Goal: Information Seeking & Learning: Learn about a topic

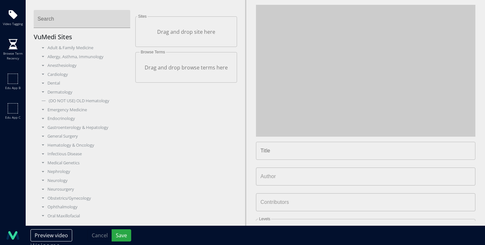
type input "**********"
type input "****"
type input "**********"
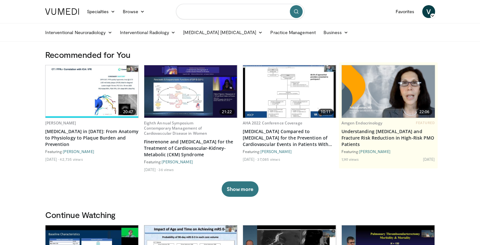
click at [230, 8] on input "Search topics, interventions" at bounding box center [240, 11] width 128 height 15
type input "*"
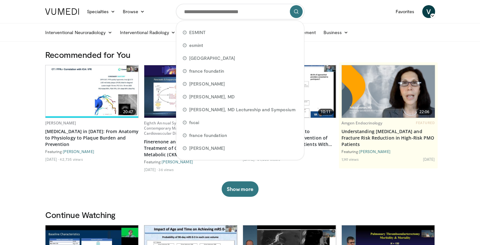
click at [147, 3] on div "Specialties Adult & Family Medicine Allergy, Asthma, Immunology Anesthesiology …" at bounding box center [94, 12] width 107 height 18
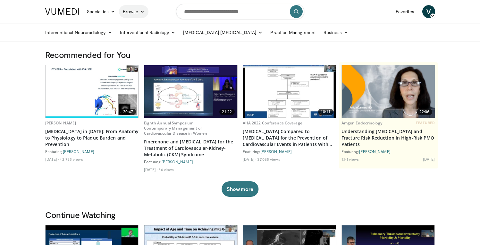
click at [145, 11] on link "Browse" at bounding box center [134, 11] width 30 height 13
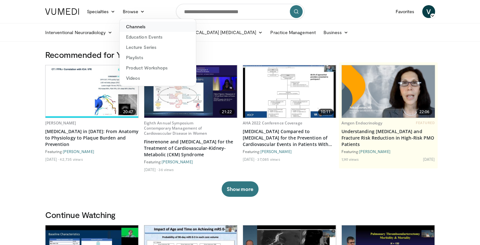
click at [141, 29] on link "Channels" at bounding box center [158, 27] width 76 height 10
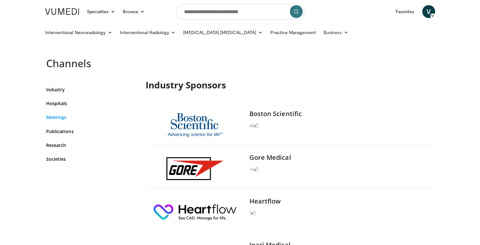
click at [65, 118] on link "Meetings" at bounding box center [91, 117] width 90 height 7
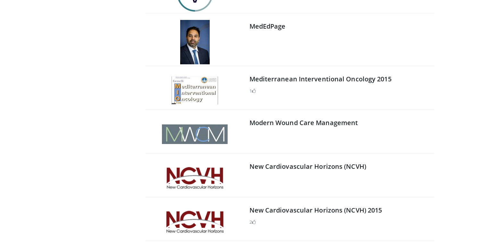
scroll to position [2812, 0]
click at [261, 23] on link "MedEdPage" at bounding box center [268, 26] width 36 height 9
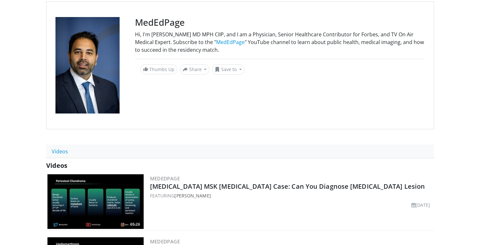
scroll to position [144, 0]
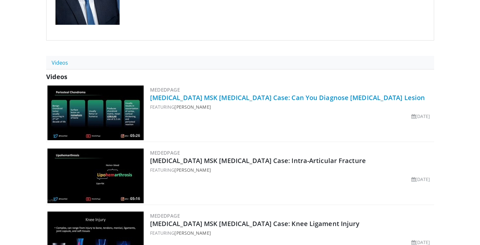
click at [213, 99] on link "[MEDICAL_DATA] MSK [MEDICAL_DATA] Case: Can You Diagnose [MEDICAL_DATA] Lesion" at bounding box center [287, 97] width 275 height 9
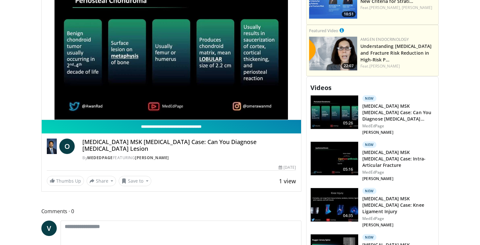
scroll to position [225, 0]
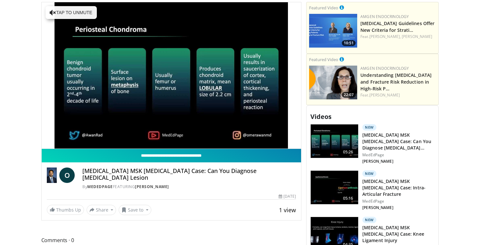
click at [182, 156] on input "**********" at bounding box center [172, 155] width 260 height 13
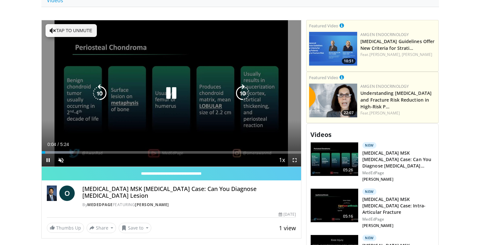
scroll to position [188, 0]
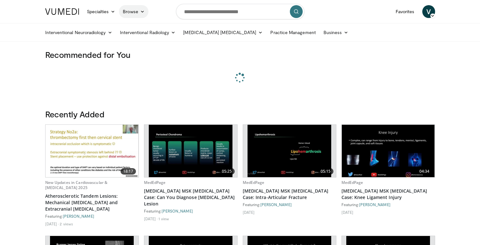
click at [130, 14] on link "Browse" at bounding box center [134, 11] width 30 height 13
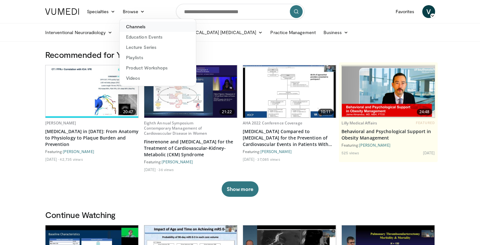
click at [133, 30] on link "Channels" at bounding box center [158, 27] width 76 height 10
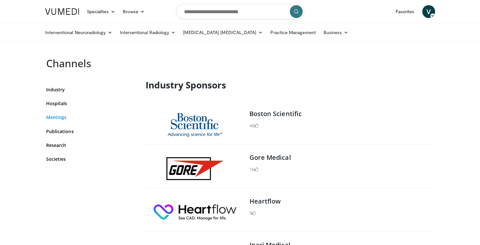
click at [58, 114] on link "Meetings" at bounding box center [91, 117] width 90 height 7
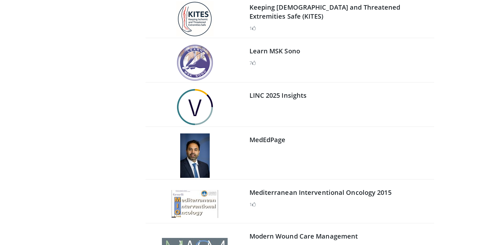
scroll to position [2814, 0]
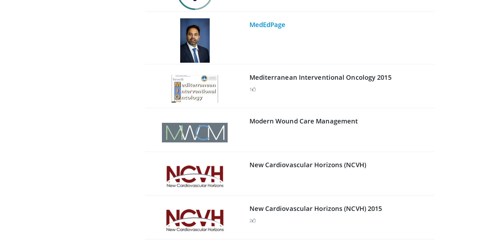
click at [261, 22] on link "MedEdPage" at bounding box center [268, 24] width 36 height 9
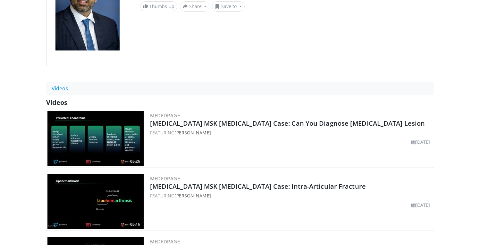
scroll to position [206, 0]
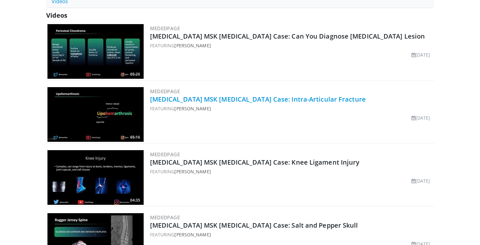
click at [191, 100] on link "[MEDICAL_DATA] MSK [MEDICAL_DATA] Case: Intra-Articular Fracture" at bounding box center [258, 99] width 216 height 9
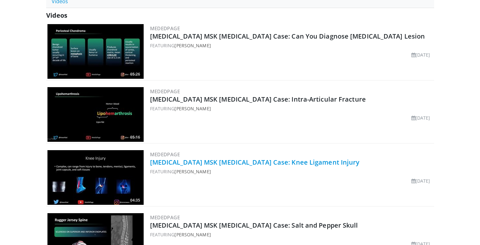
click at [208, 164] on link "Musculoskeletal MSK Radiology Case: Knee Ligament Injury" at bounding box center [255, 162] width 210 height 9
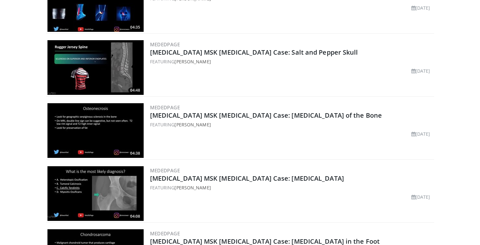
scroll to position [353, 0]
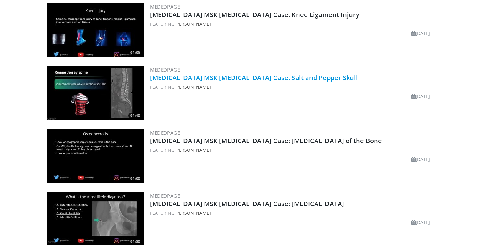
click at [178, 78] on link "Musculoskeletal MSK Radiology Case: Salt and Pepper Skull" at bounding box center [254, 77] width 208 height 9
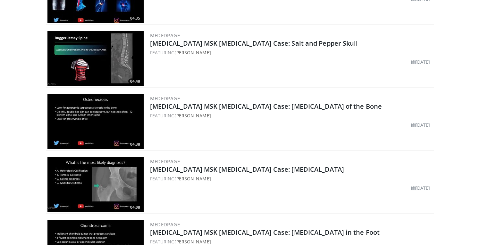
scroll to position [389, 0]
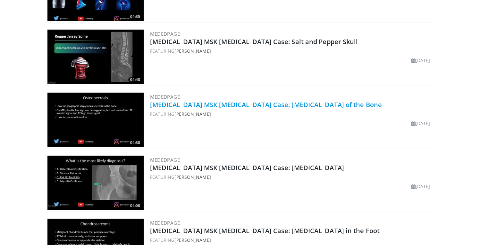
click at [209, 101] on link "Musculoskeletal MSK Radiology Case: Infarction of the Bone" at bounding box center [266, 104] width 232 height 9
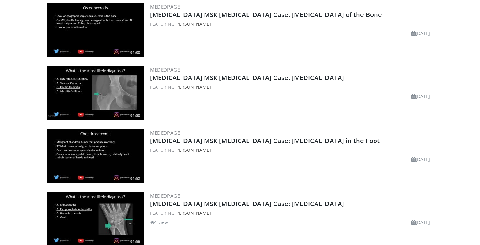
scroll to position [479, 0]
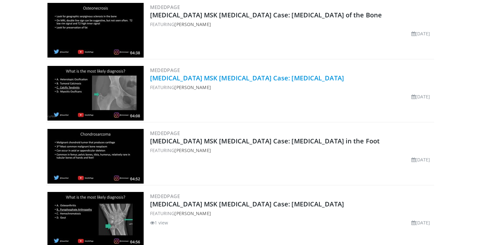
click at [177, 75] on link "Musculoskeletal MSK Radiology Case: Calcific Tendinitis" at bounding box center [247, 77] width 194 height 9
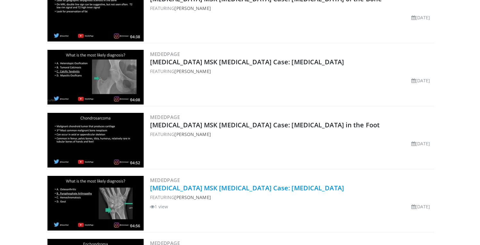
scroll to position [574, 0]
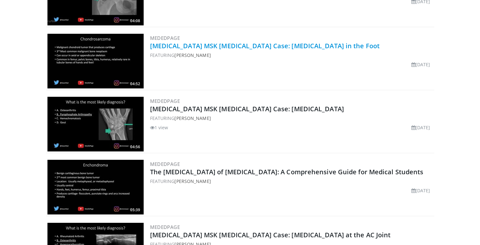
click at [210, 42] on link "Musculoskeletal MSK Radiology Case: Chondrosarcoma in the Foot" at bounding box center [265, 45] width 230 height 9
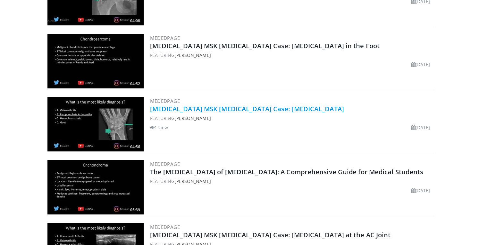
click at [206, 110] on link "Musculoskeletal MSK Radiology Case: Pyrophosphate Arthropathy" at bounding box center [247, 108] width 194 height 9
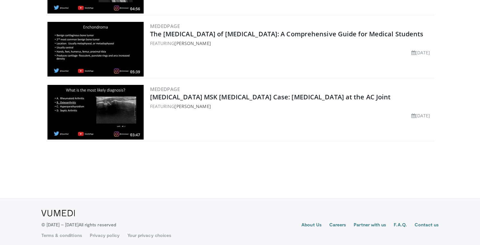
scroll to position [715, 0]
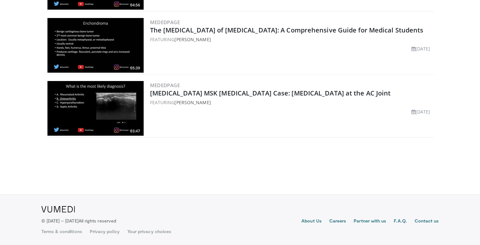
click at [220, 25] on div "MedEdPage The Radiology of Enchondroma: A Comprehensive Guide for Medical Stude…" at bounding box center [291, 45] width 283 height 55
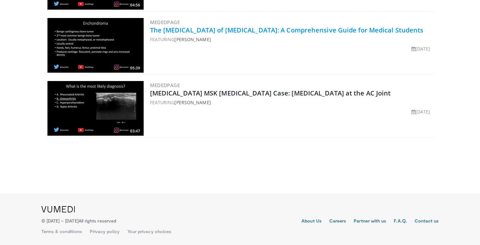
click at [219, 28] on link "The Radiology of Enchondroma: A Comprehensive Guide for Medical Students" at bounding box center [287, 30] width 274 height 9
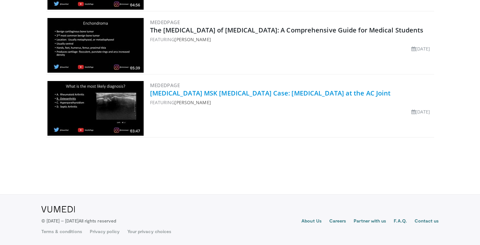
click at [171, 92] on link "Musculoskeletal MSK Radiology Case: Osteoarthritis at the AC Joint" at bounding box center [270, 93] width 241 height 9
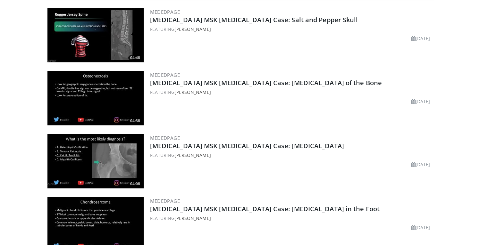
scroll to position [105, 0]
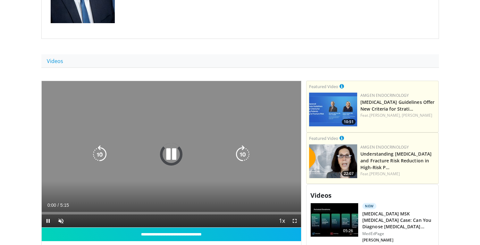
scroll to position [243, 0]
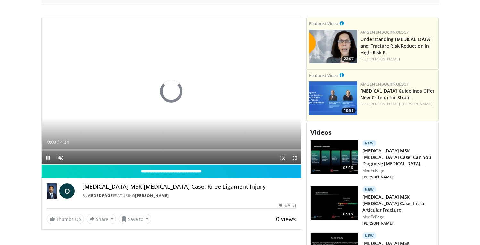
scroll to position [221, 0]
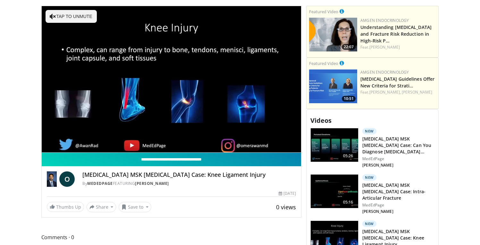
click at [195, 160] on input "**********" at bounding box center [172, 158] width 260 height 13
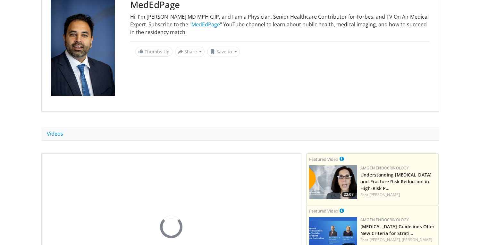
scroll to position [202, 0]
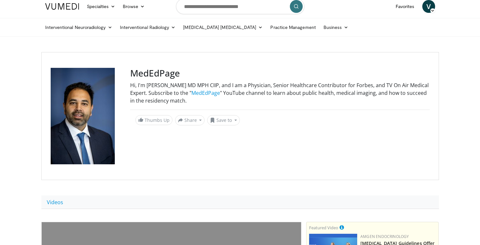
scroll to position [213, 0]
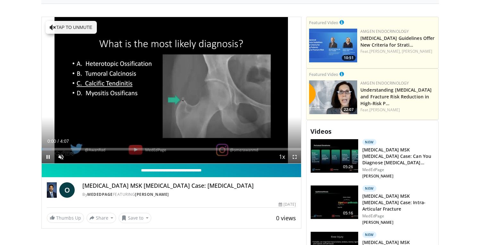
scroll to position [286, 0]
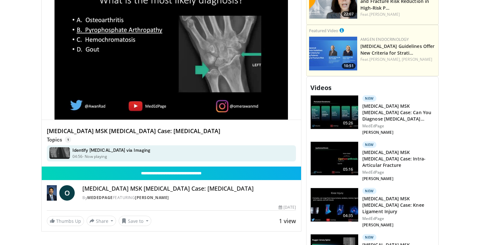
scroll to position [255, 0]
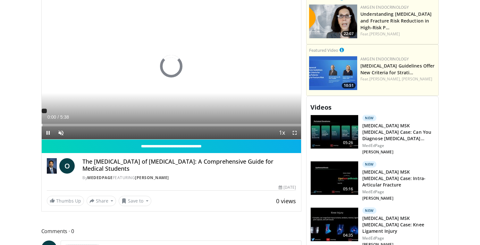
scroll to position [244, 0]
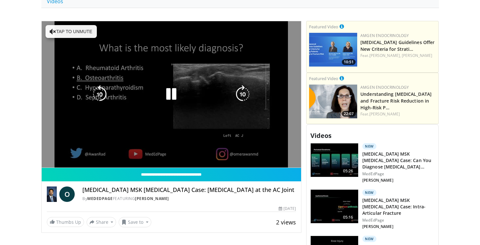
scroll to position [291, 0]
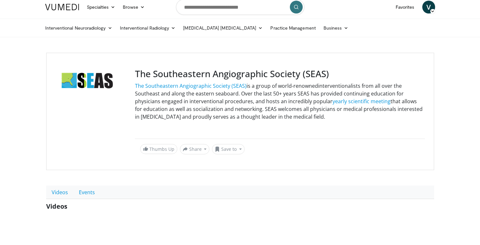
scroll to position [75, 0]
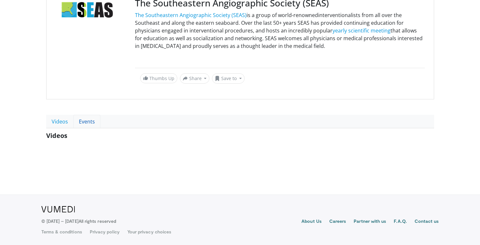
click at [93, 119] on link "Events" at bounding box center [86, 121] width 27 height 13
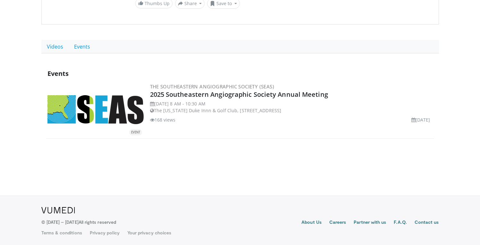
scroll to position [151, 0]
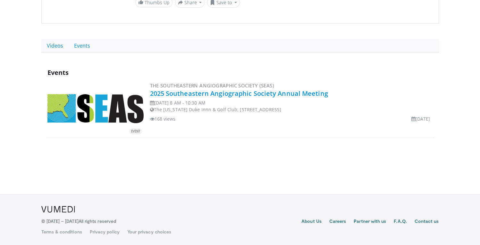
click at [198, 93] on link "2025 Southeastern Angiographic Society Annual Meeting" at bounding box center [239, 93] width 178 height 9
